Goal: Learn about a topic

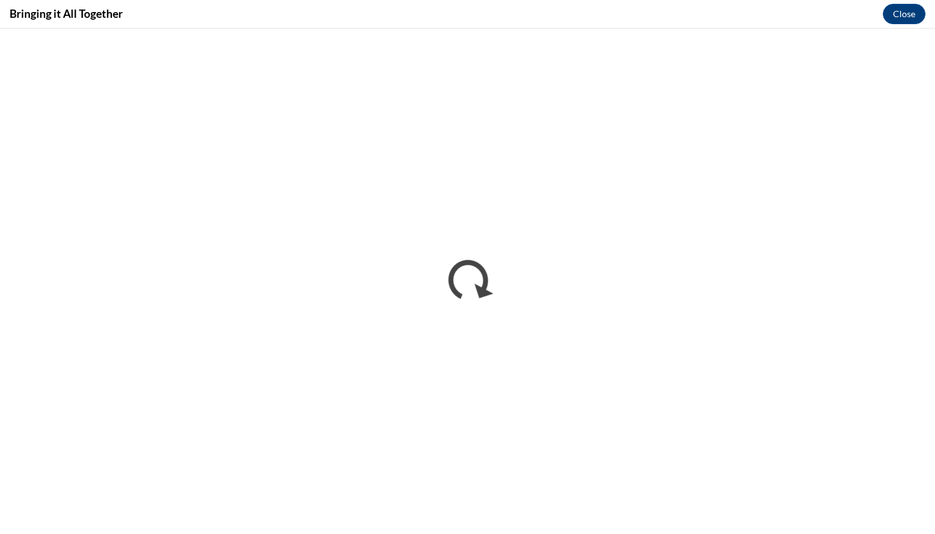
scroll to position [279, 0]
